Goal: Transaction & Acquisition: Download file/media

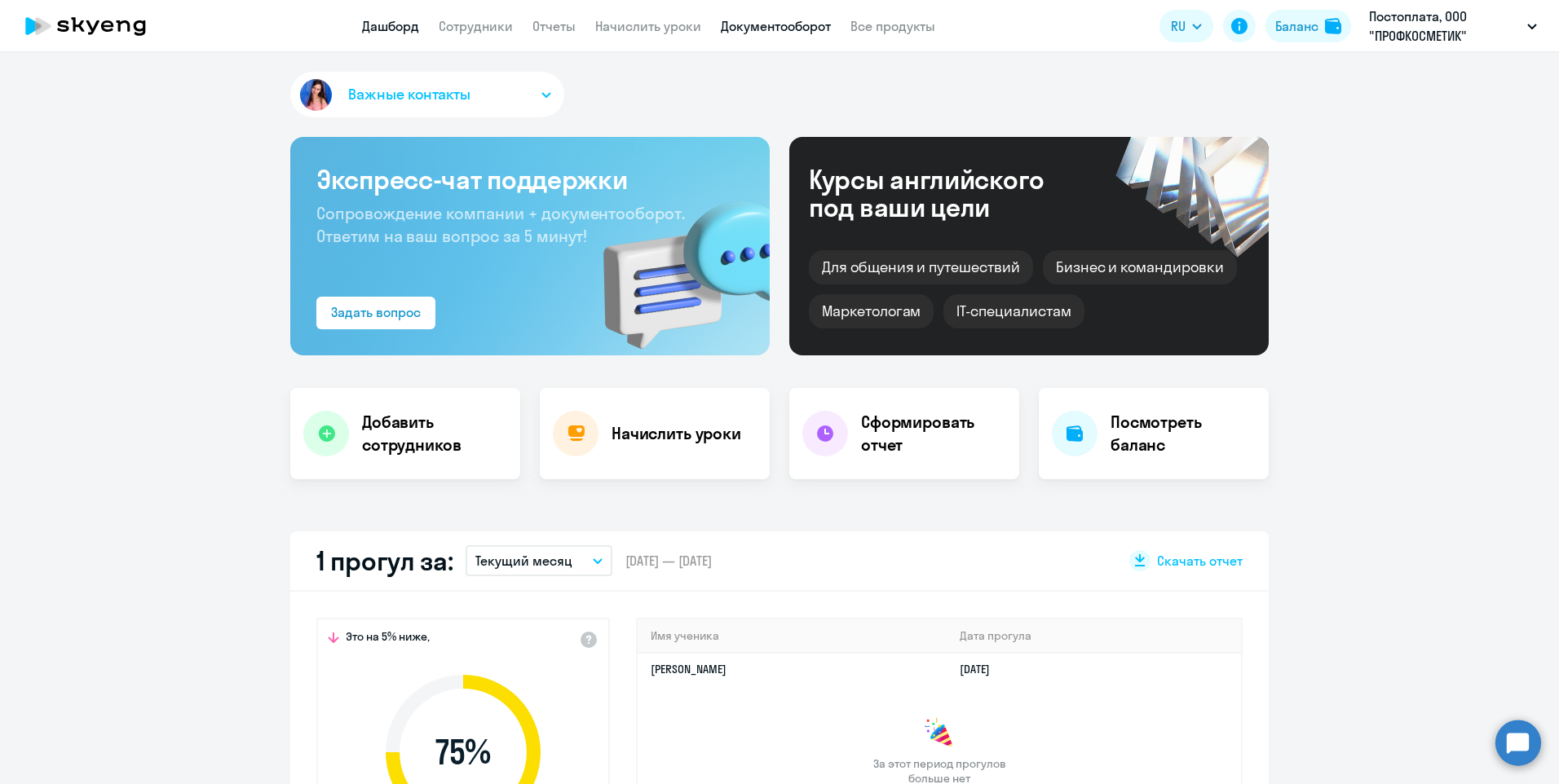
click at [802, 22] on link "Документооборот" at bounding box center [775, 26] width 110 height 16
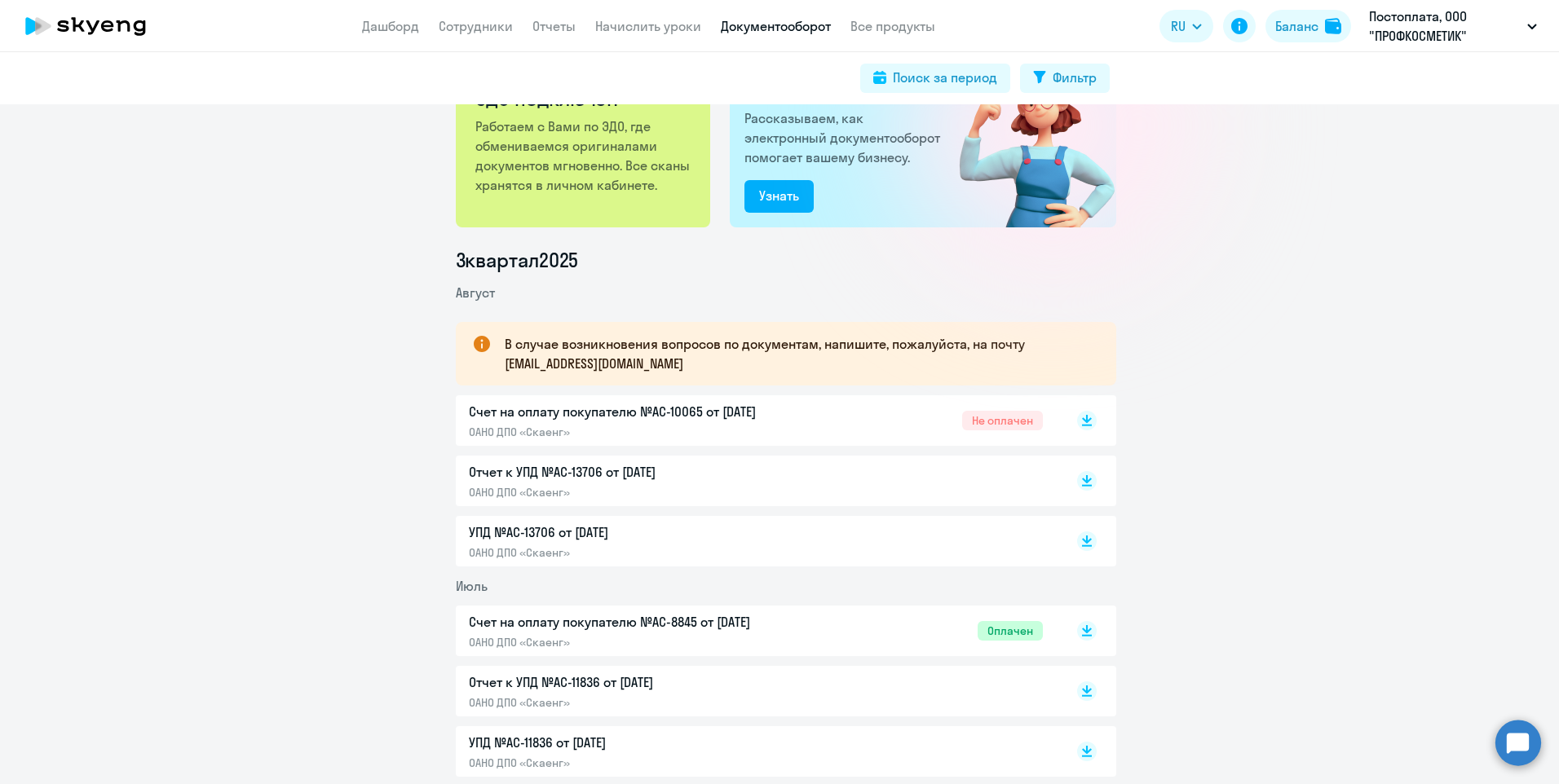
scroll to position [163, 0]
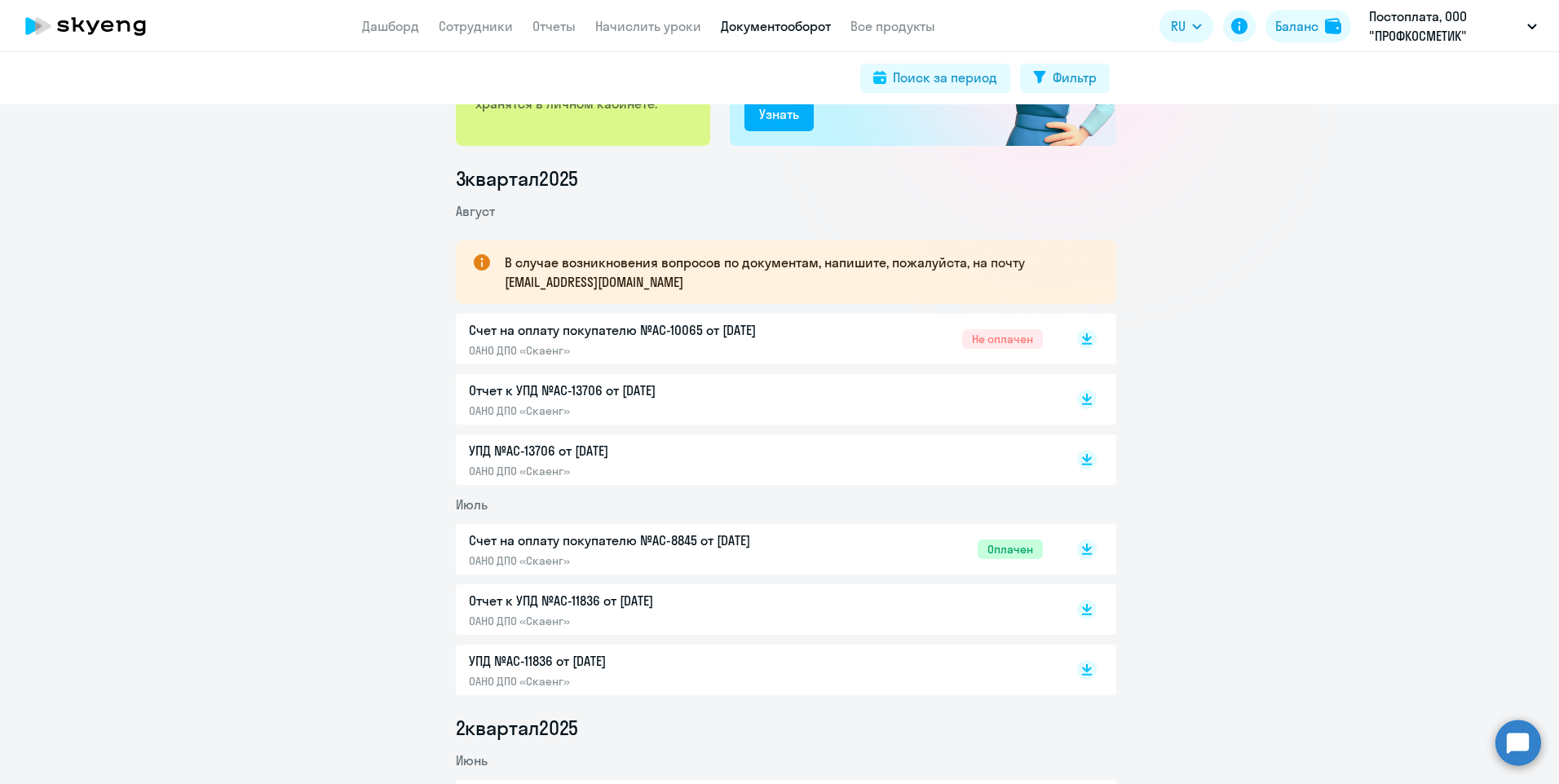
click at [490, 328] on p "Счет на оплату покупателю №AC-10065 от [DATE]" at bounding box center [640, 330] width 343 height 20
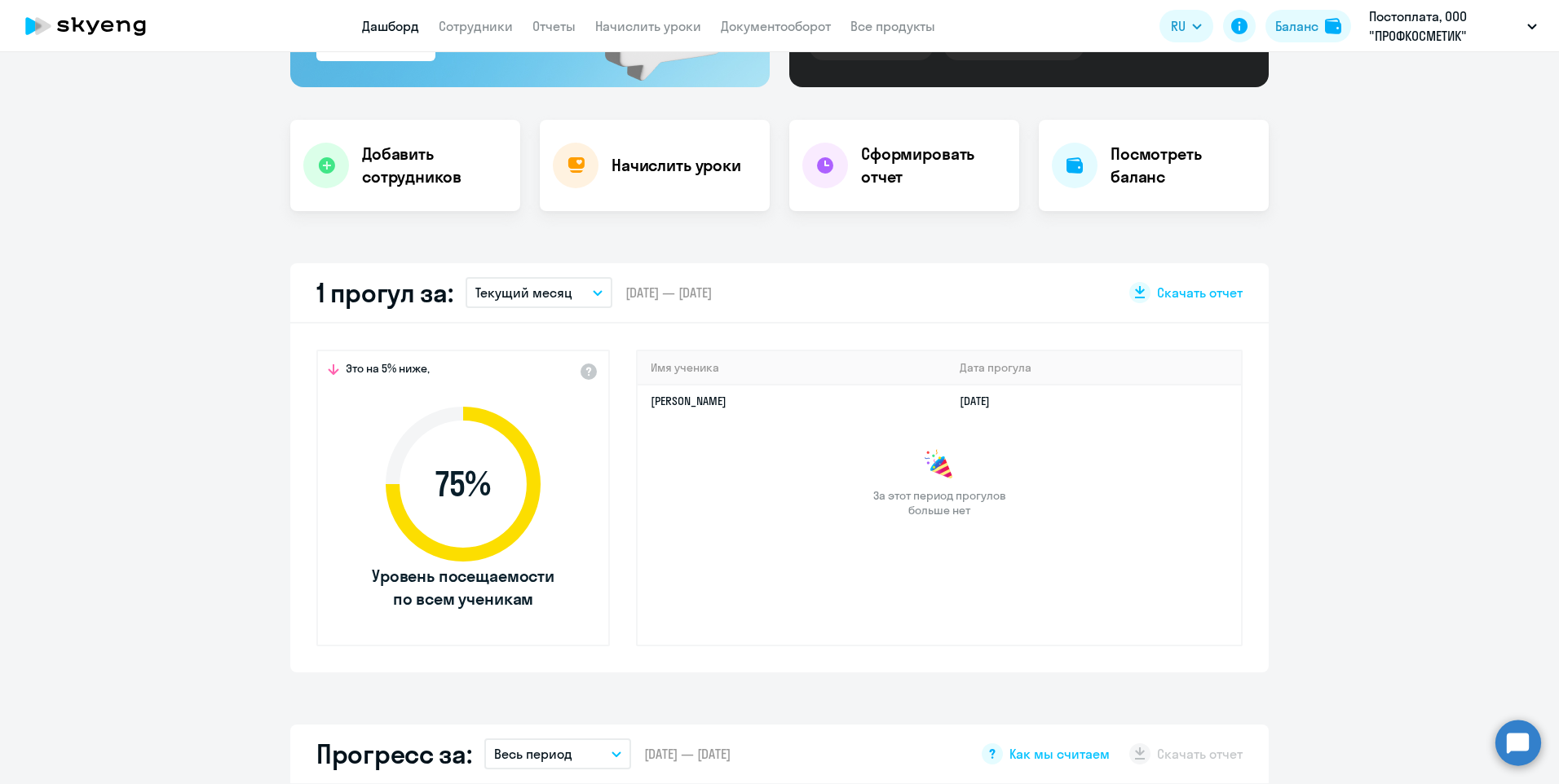
select select "30"
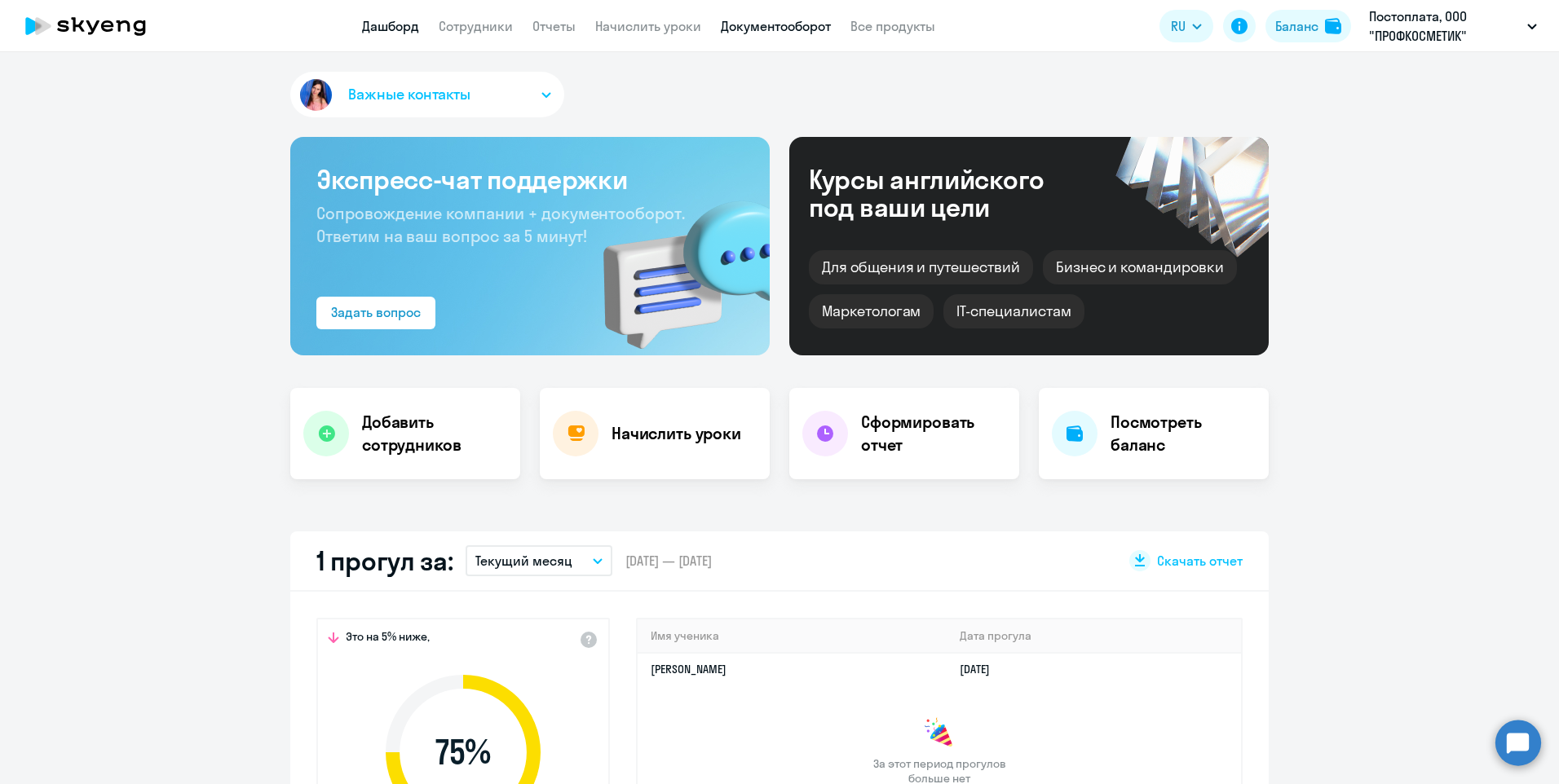
click at [762, 19] on link "Документооборот" at bounding box center [775, 26] width 110 height 16
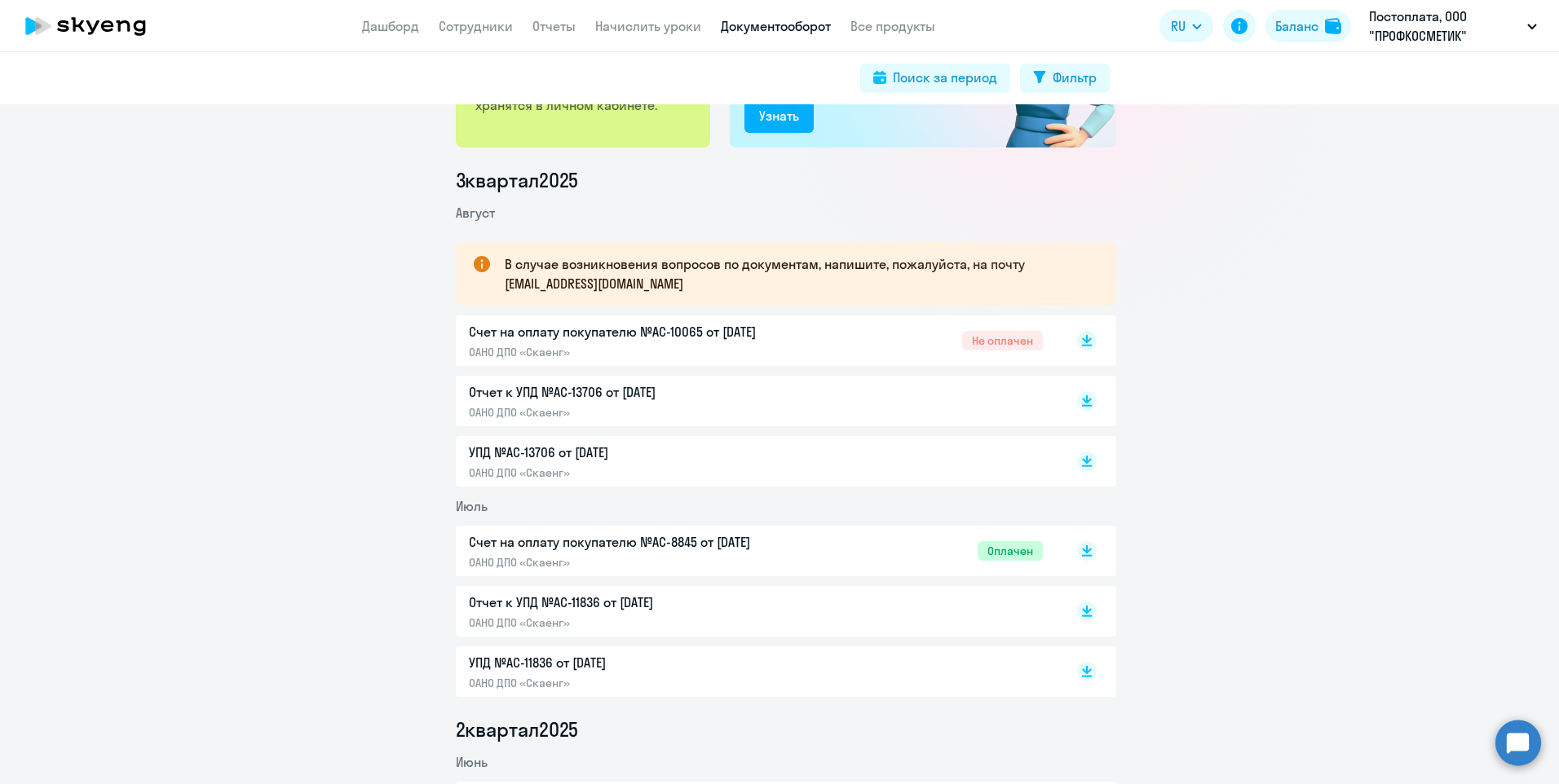
scroll to position [163, 0]
click at [556, 448] on p "УПД №AC-13706 от [DATE]" at bounding box center [640, 450] width 343 height 20
click at [483, 388] on p "Отчет к УПД №AC-13706 от [DATE]" at bounding box center [640, 391] width 343 height 20
click at [490, 329] on p "Счет на оплату покупателю №AC-10065 от [DATE]" at bounding box center [640, 330] width 343 height 20
click at [1084, 338] on rect at bounding box center [1087, 339] width 20 height 20
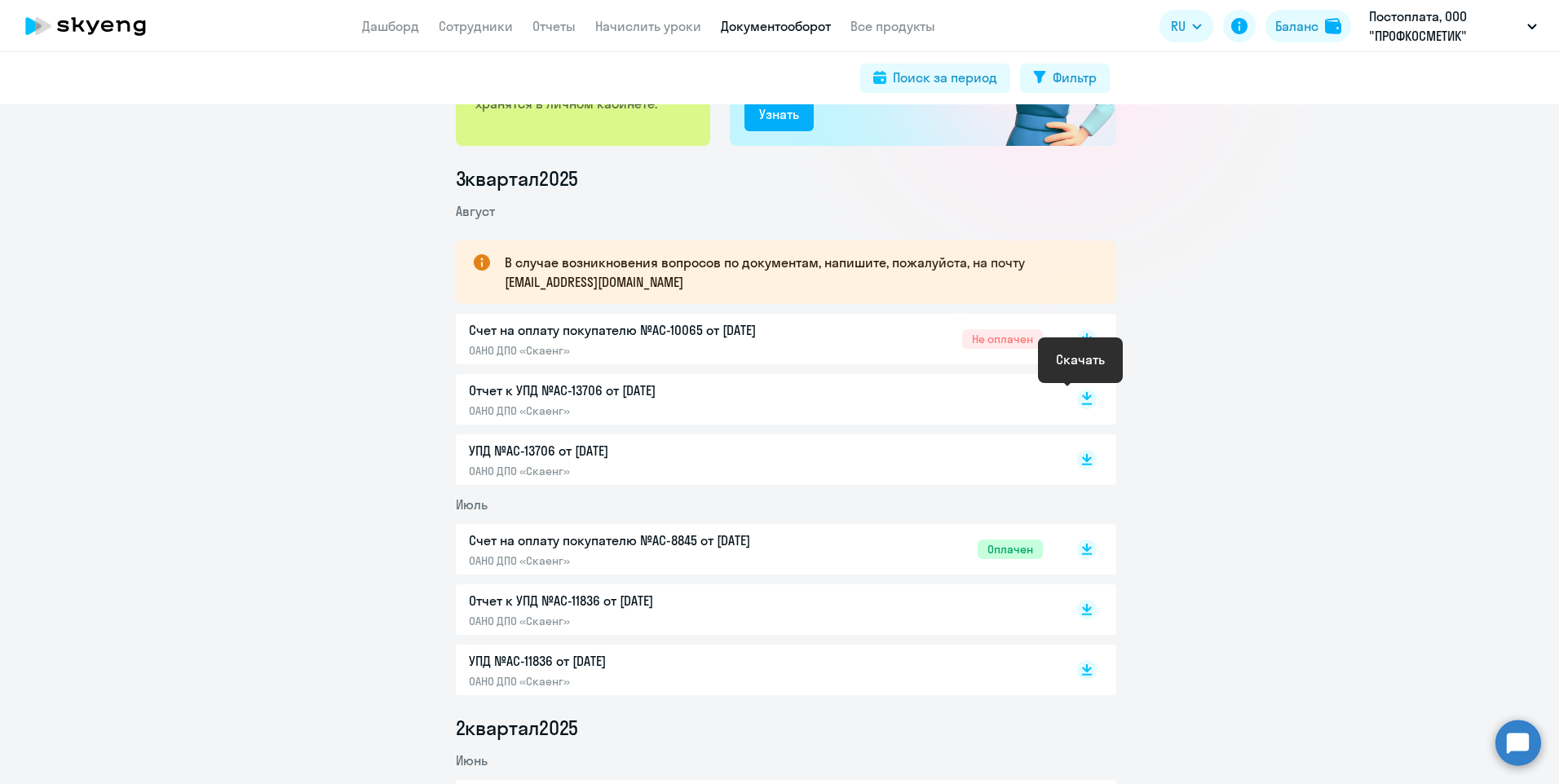
click at [1080, 402] on rect at bounding box center [1087, 400] width 20 height 20
click at [1082, 456] on rect at bounding box center [1087, 459] width 20 height 20
